Goal: Task Accomplishment & Management: Use online tool/utility

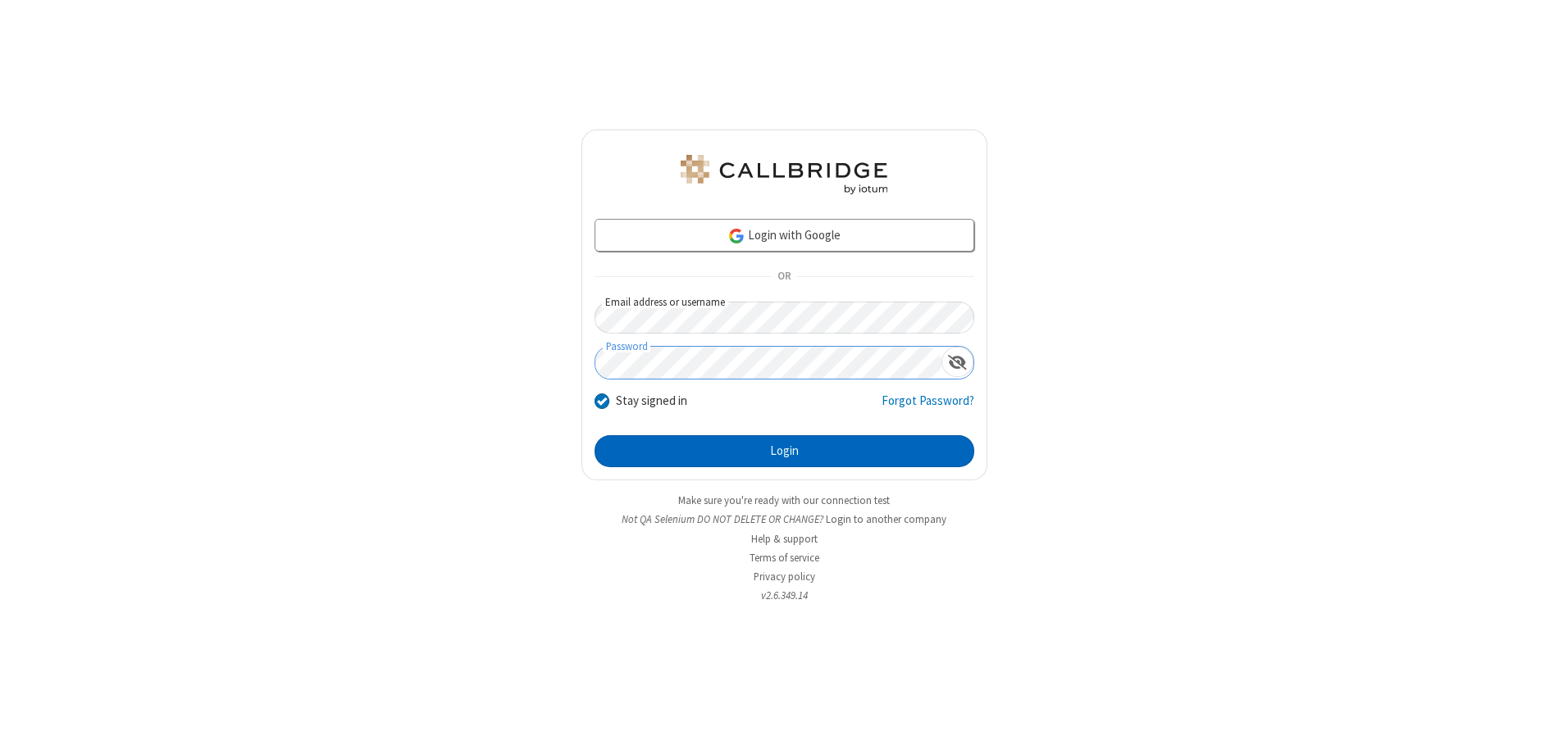
click at [784, 451] on button "Login" at bounding box center [784, 452] width 380 height 33
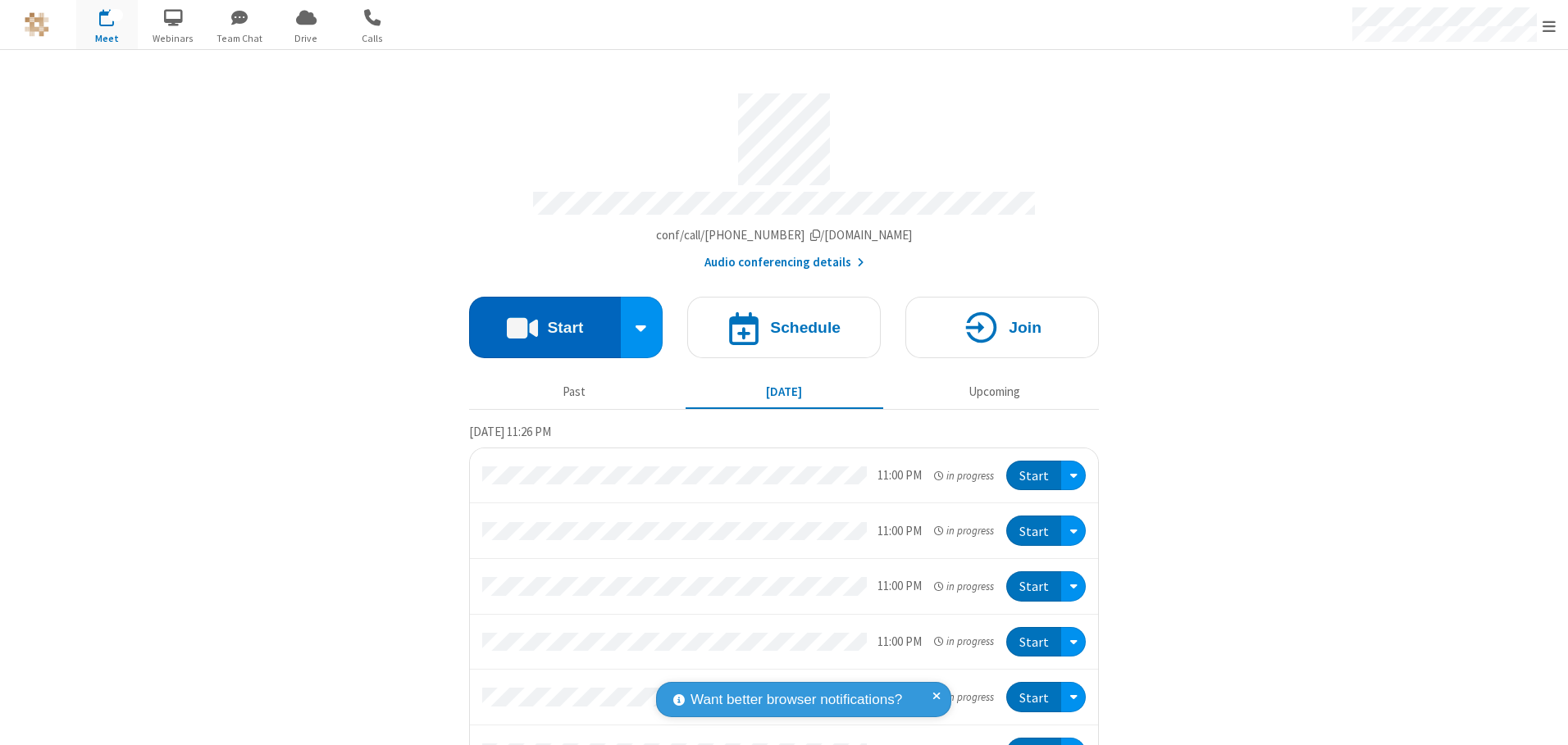
click at [538, 321] on button "Start" at bounding box center [544, 327] width 152 height 61
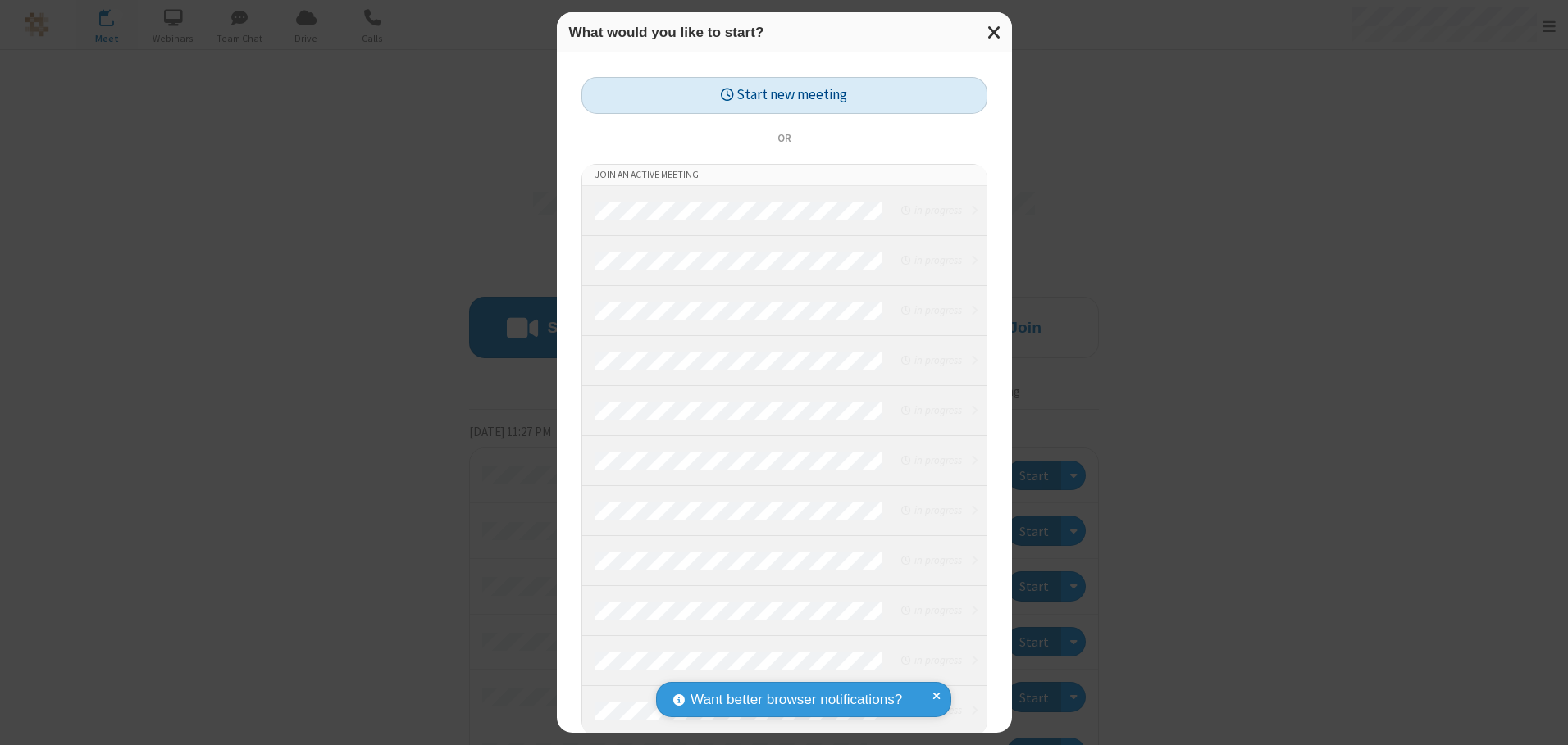
click at [780, 95] on button "Start new meeting" at bounding box center [784, 95] width 406 height 36
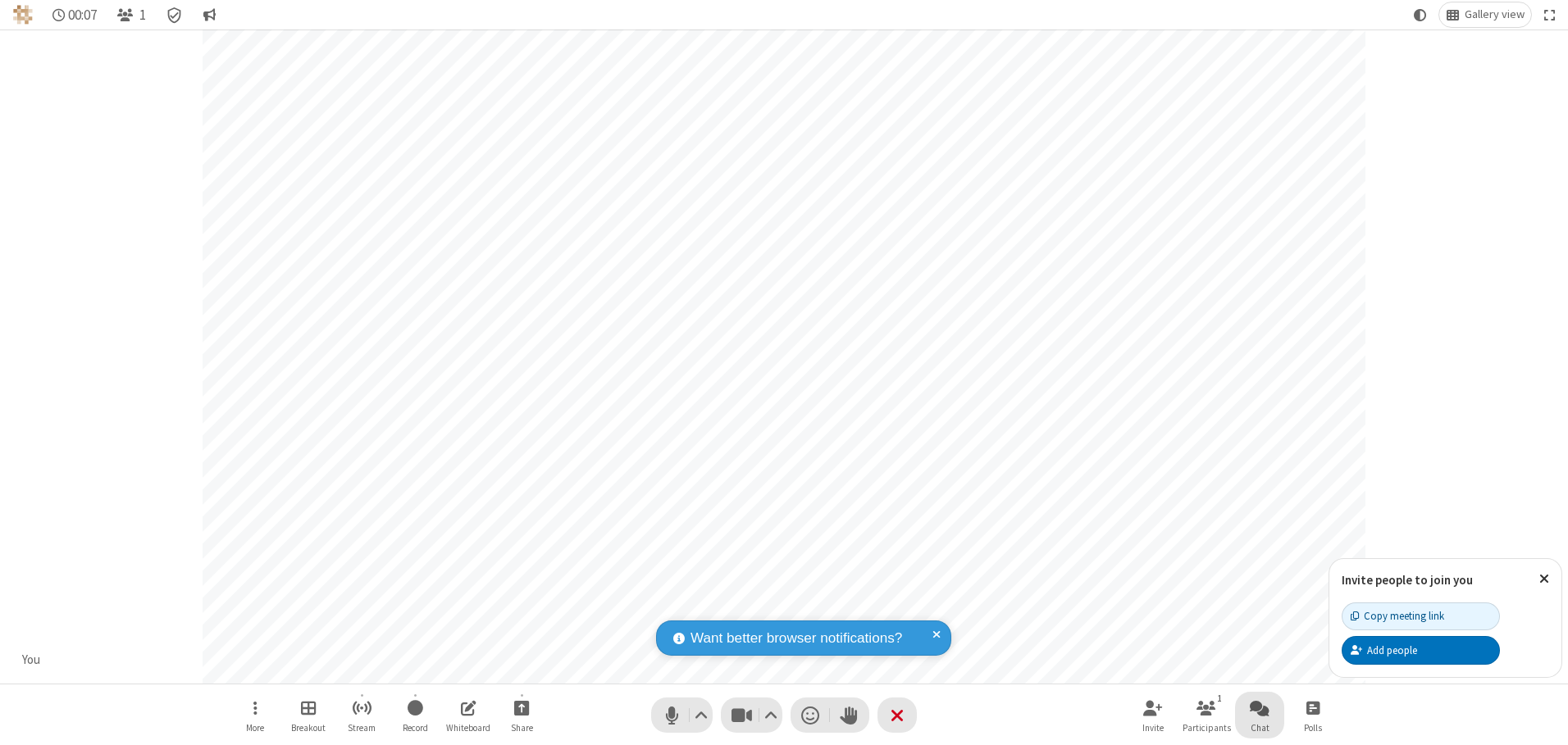
click at [1259, 708] on span "Open chat" at bounding box center [1259, 708] width 20 height 20
